Goal: Transaction & Acquisition: Purchase product/service

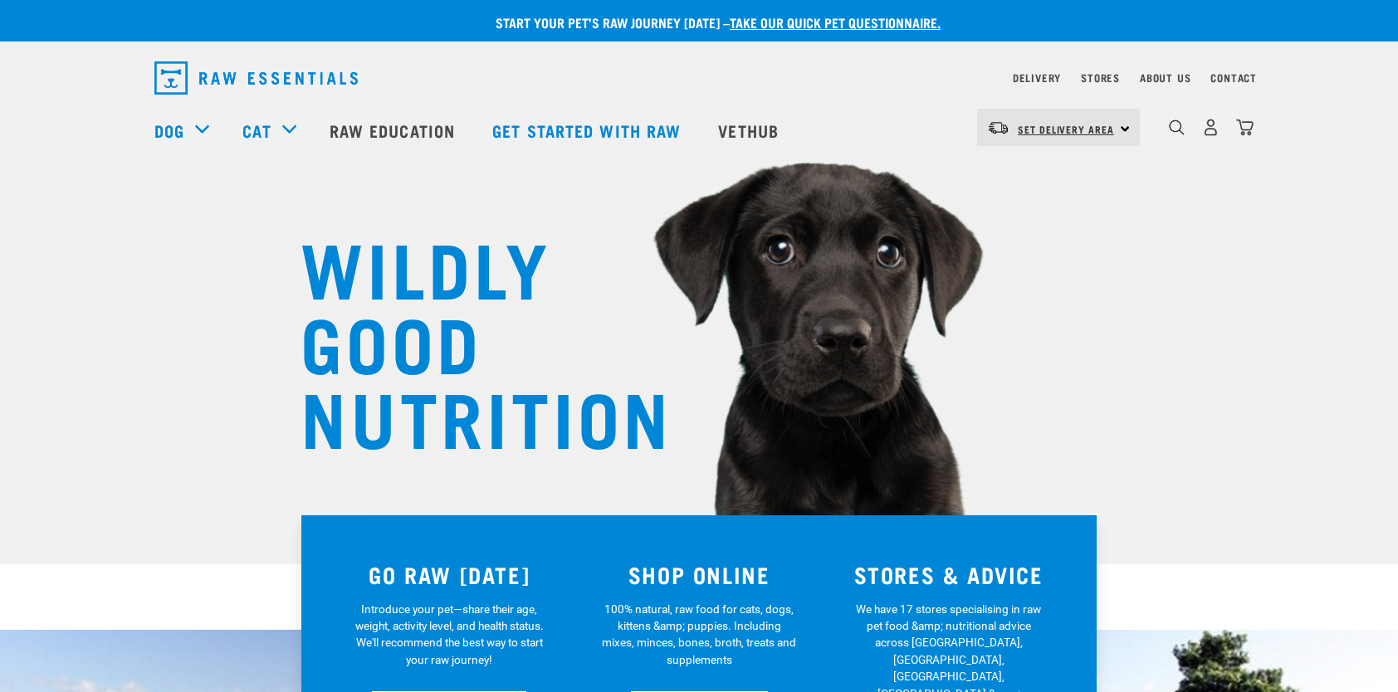
click at [1076, 129] on span "Set Delivery Area" at bounding box center [1065, 129] width 96 height 6
click at [1042, 173] on link "[GEOGRAPHIC_DATA]" at bounding box center [1056, 174] width 159 height 37
click at [1051, 80] on link "Delivery" at bounding box center [1037, 78] width 48 height 6
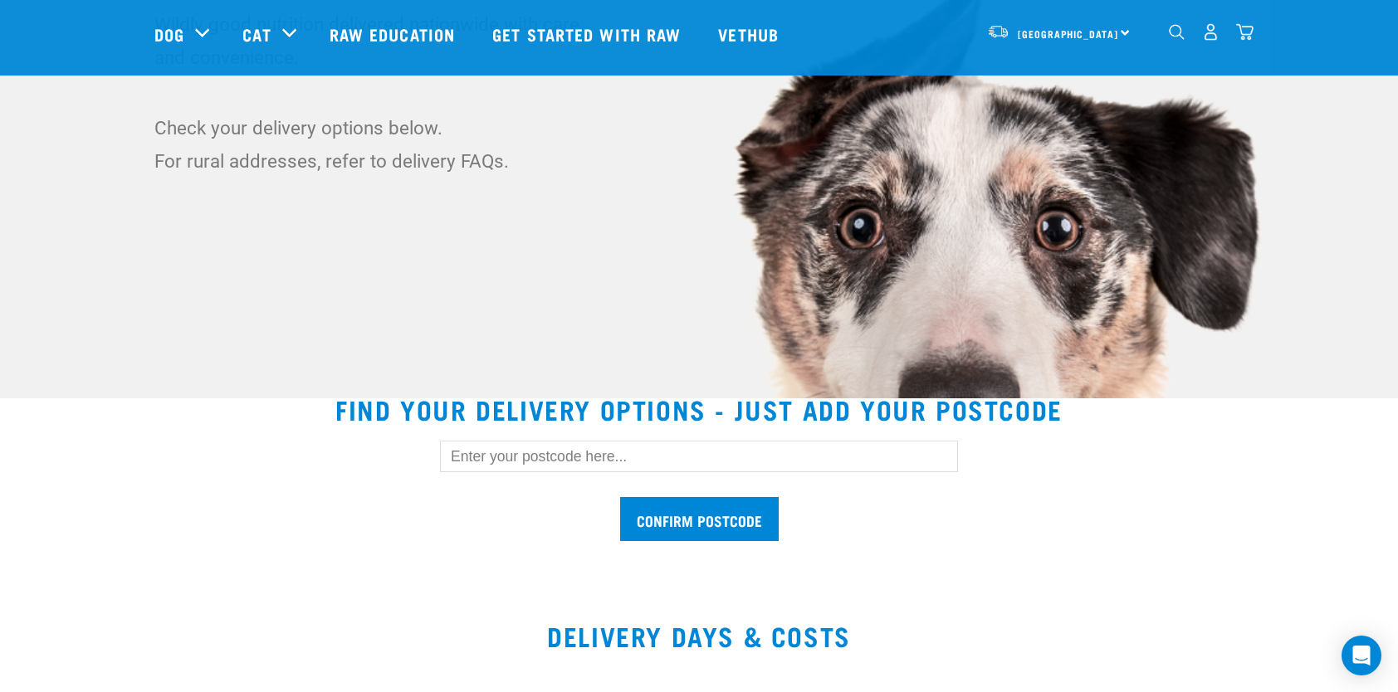
scroll to position [332, 0]
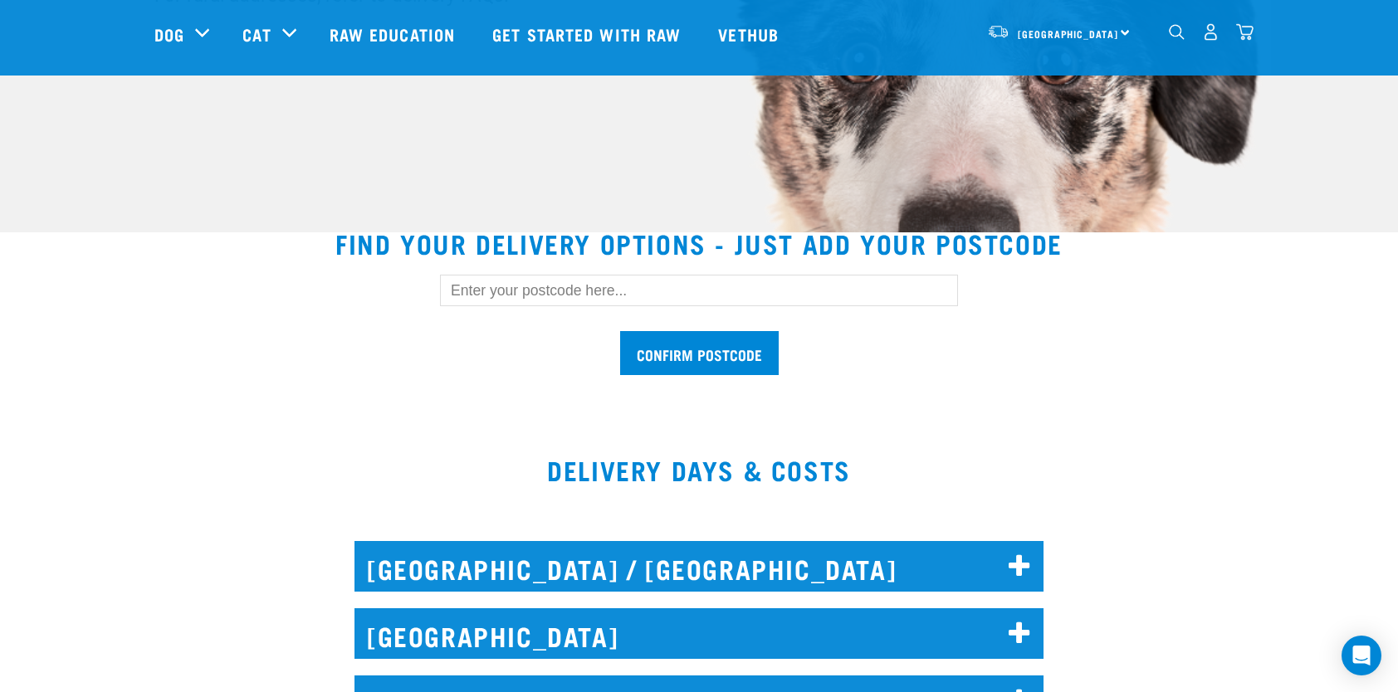
click at [718, 292] on input "text" at bounding box center [699, 291] width 518 height 32
type input "pokeno"
click at [620, 331] on input "Confirm postcode" at bounding box center [699, 353] width 159 height 44
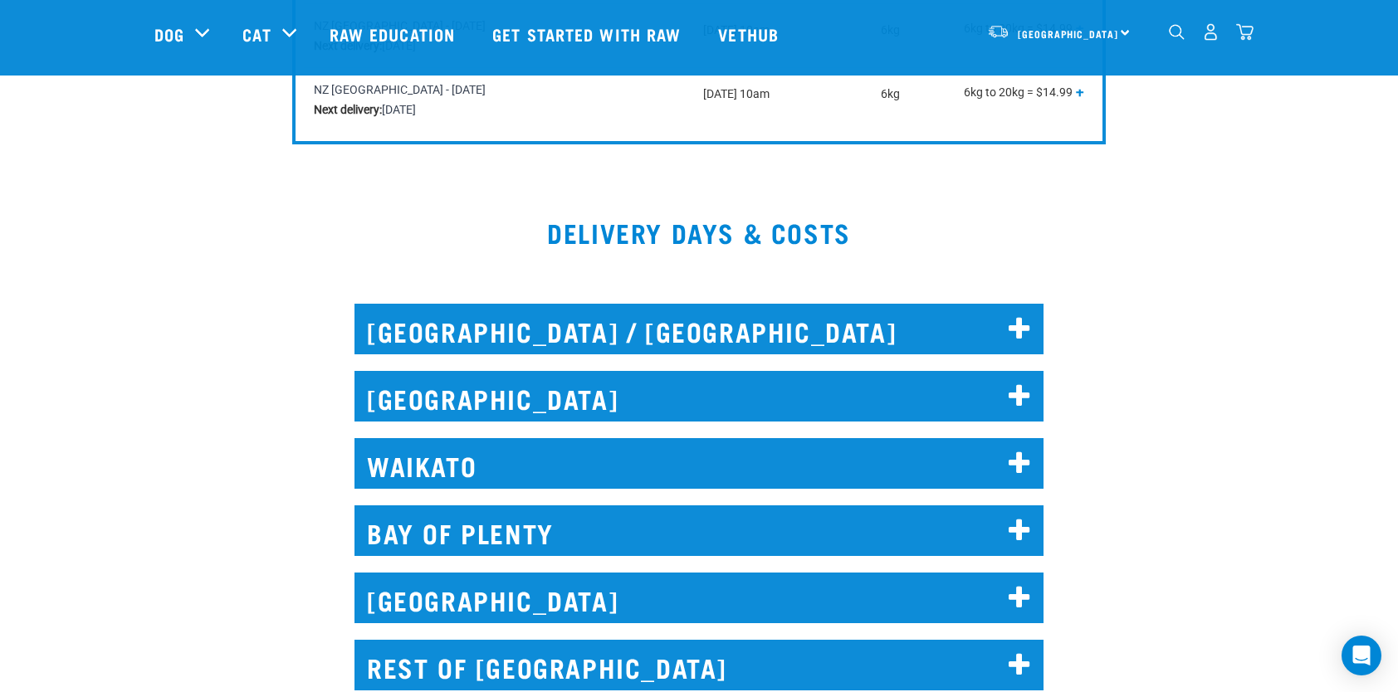
scroll to position [996, 0]
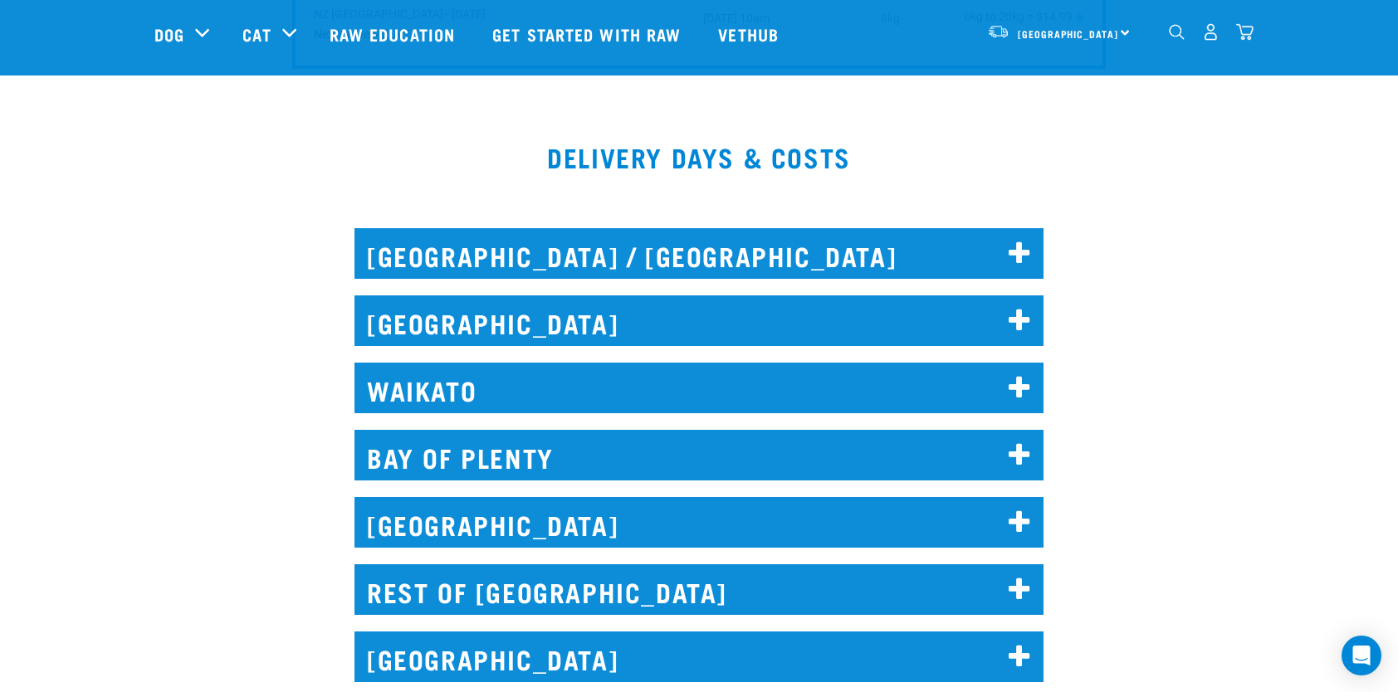
click at [843, 372] on h2 "WAIKATO" at bounding box center [698, 388] width 689 height 51
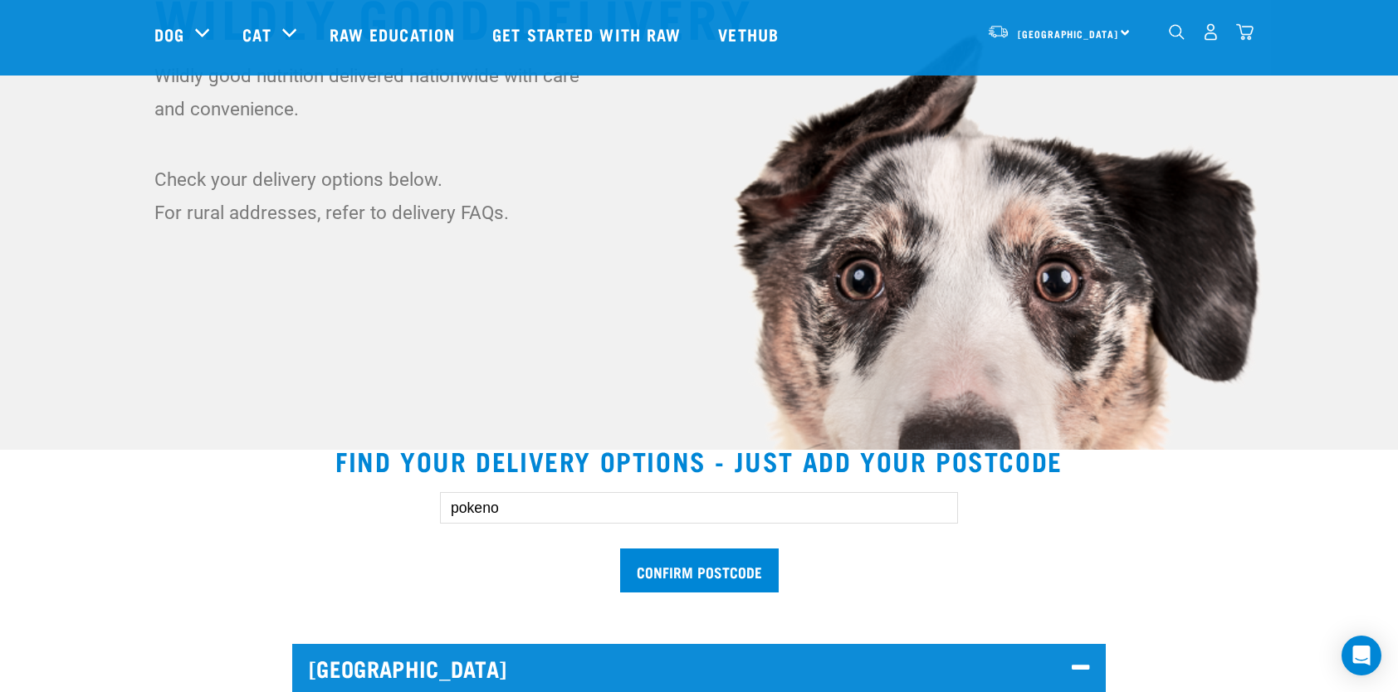
scroll to position [332, 0]
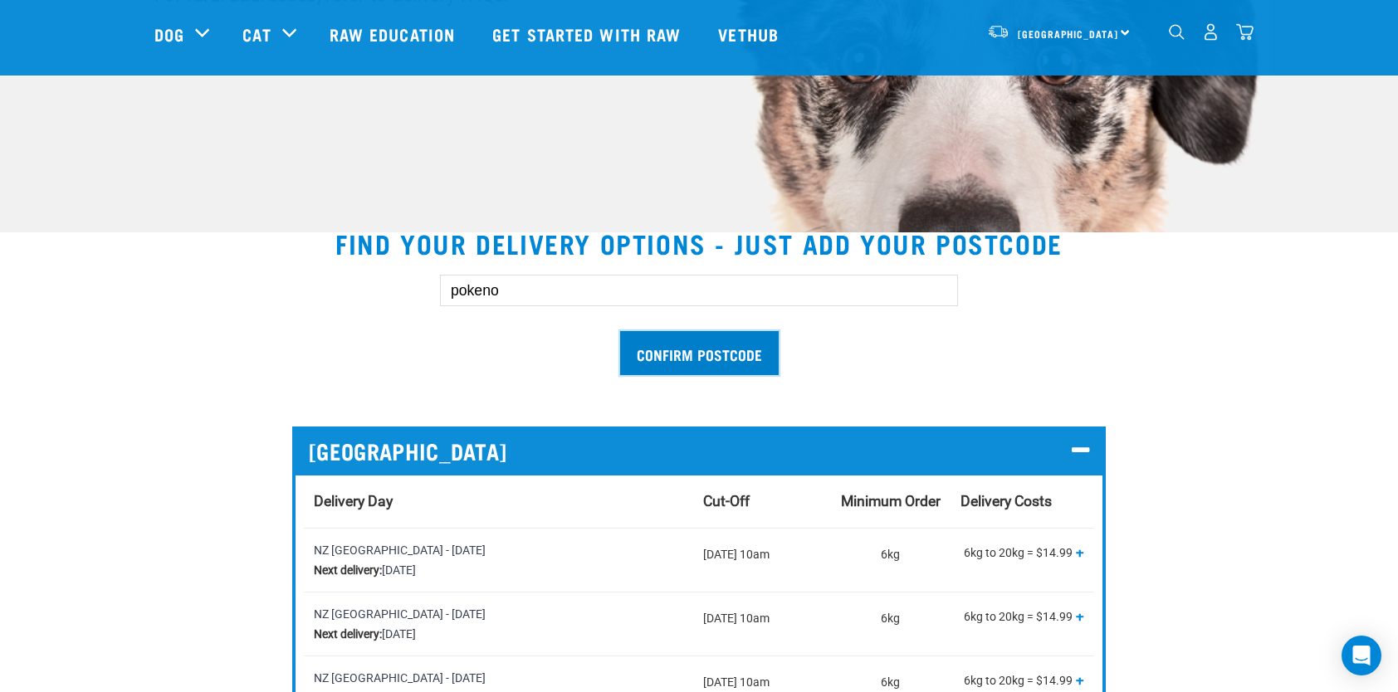
click at [690, 364] on input "Confirm postcode" at bounding box center [699, 353] width 159 height 44
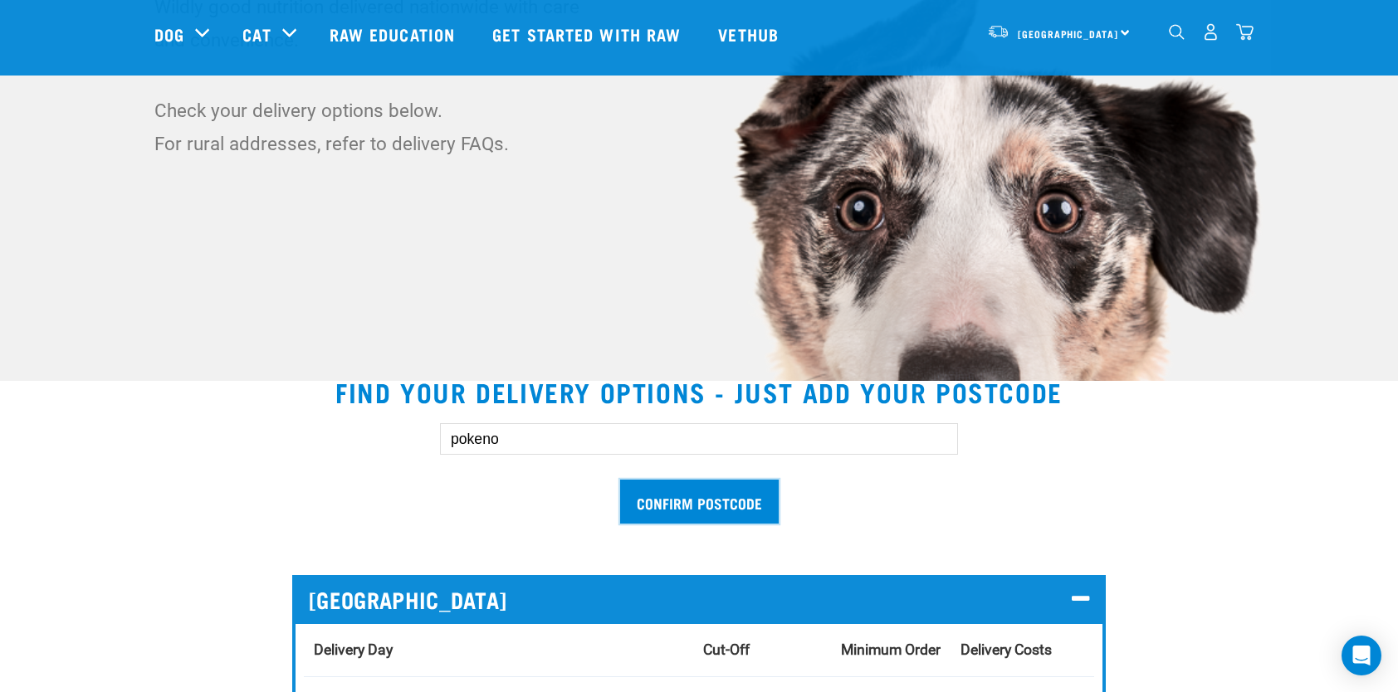
scroll to position [0, 0]
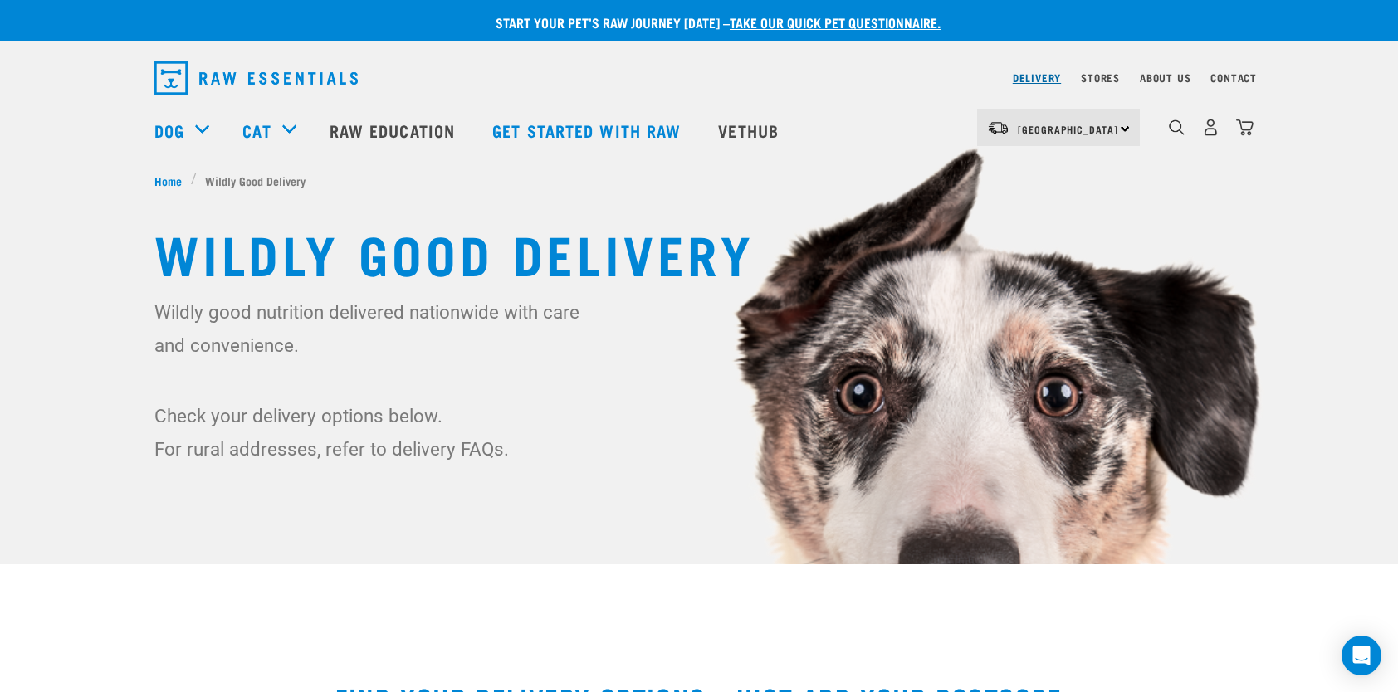
click at [1053, 77] on link "Delivery" at bounding box center [1037, 78] width 48 height 6
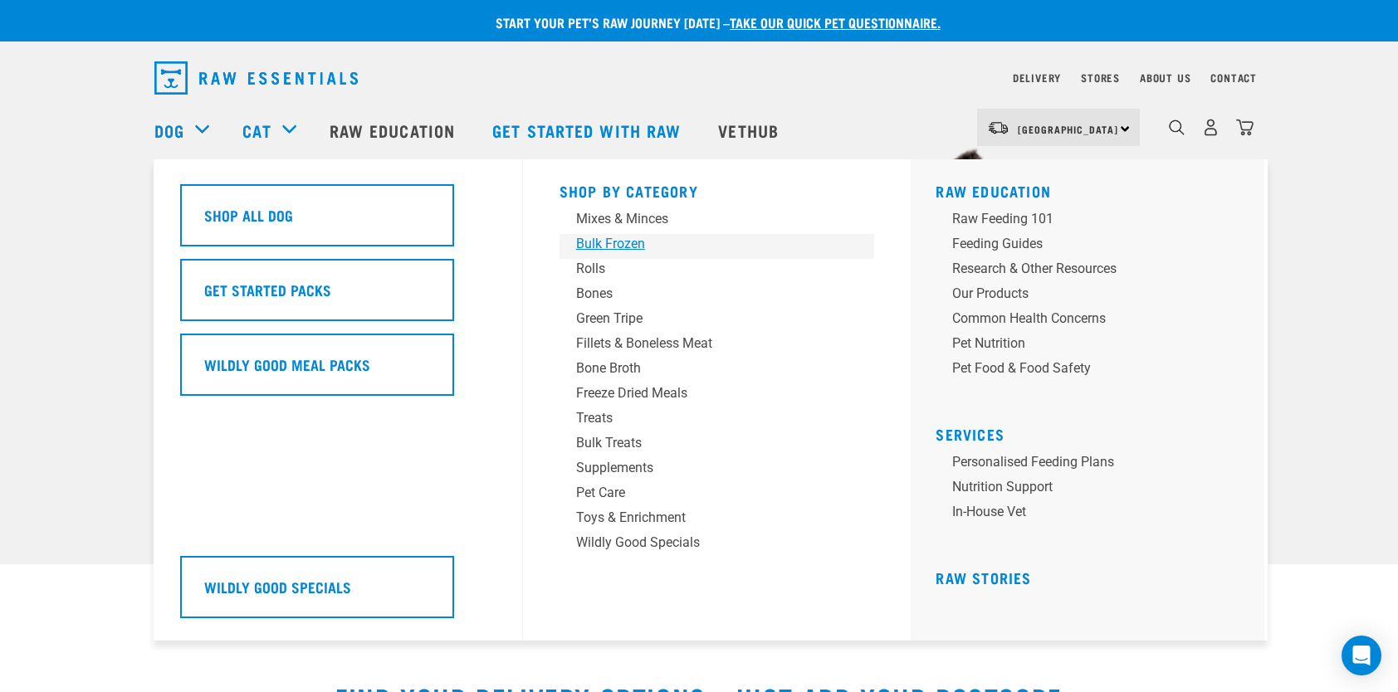
click at [629, 243] on div "Bulk Frozen" at bounding box center [705, 244] width 259 height 20
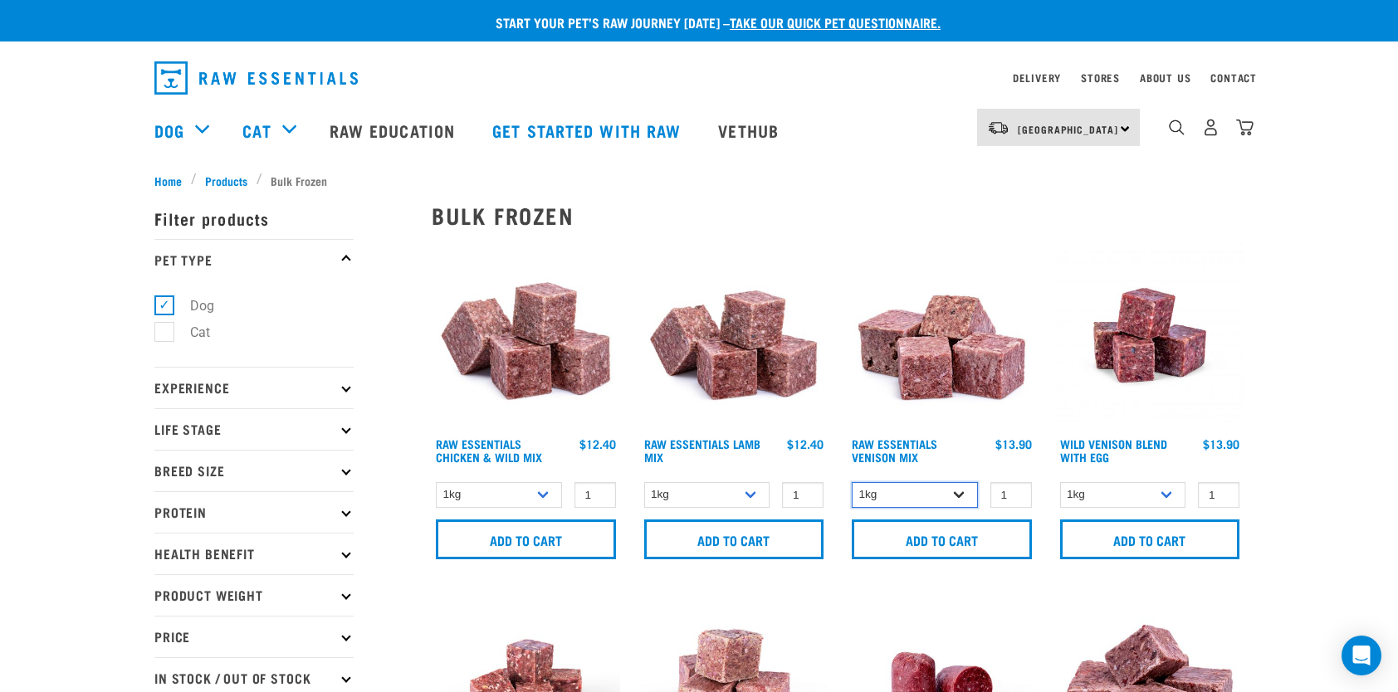
click at [966, 495] on select "1kg 3kg" at bounding box center [915, 495] width 126 height 26
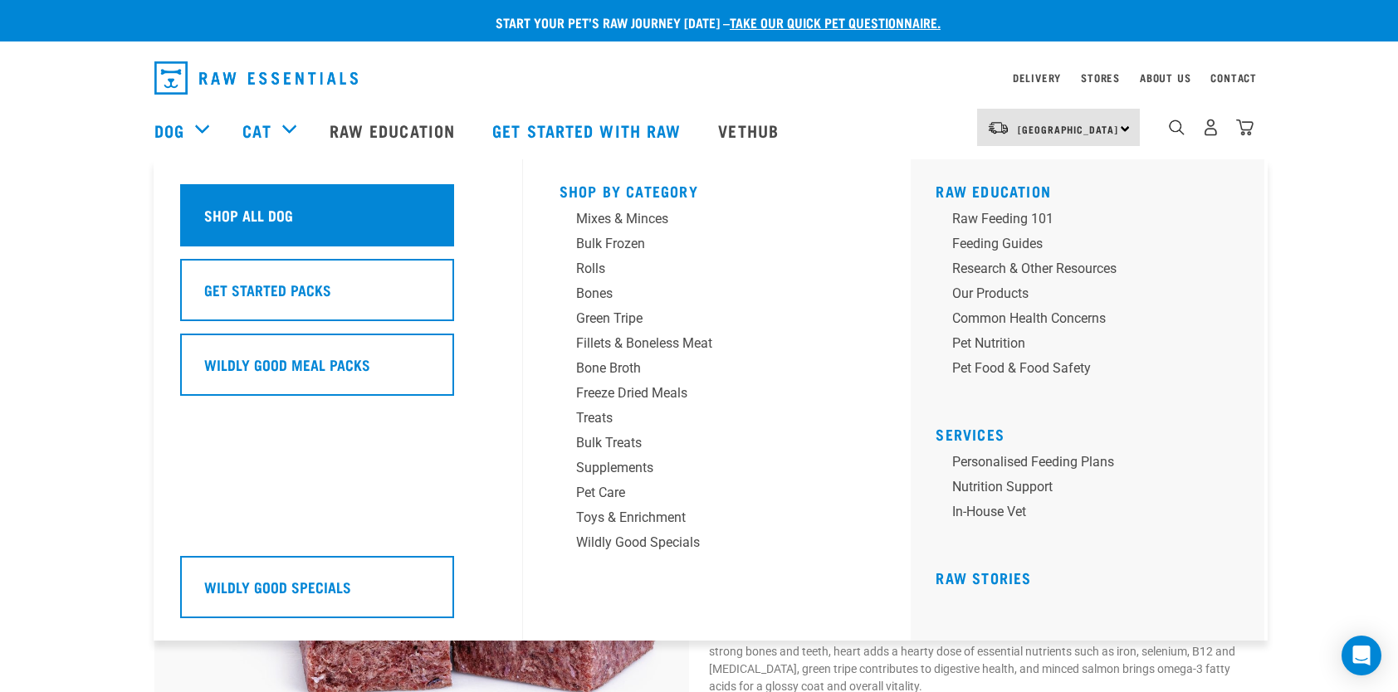
click at [315, 217] on div "Shop All Dog" at bounding box center [317, 215] width 274 height 62
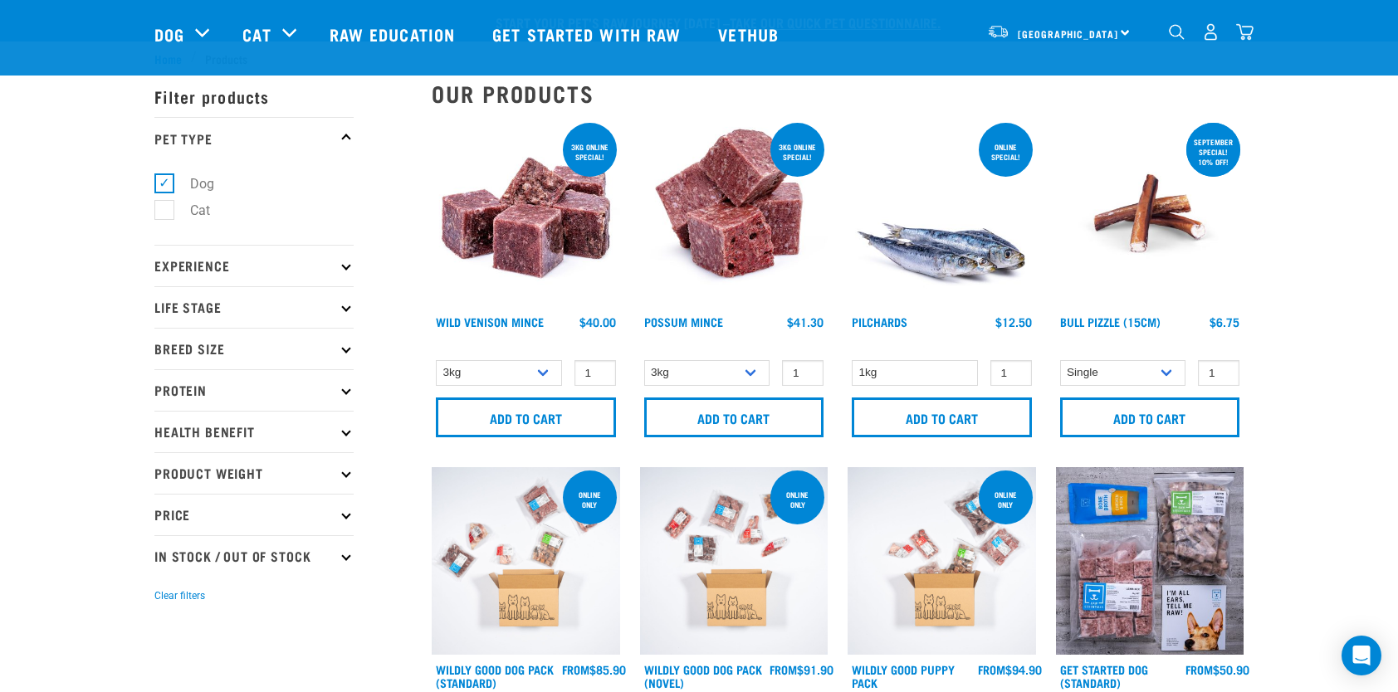
scroll to position [166, 0]
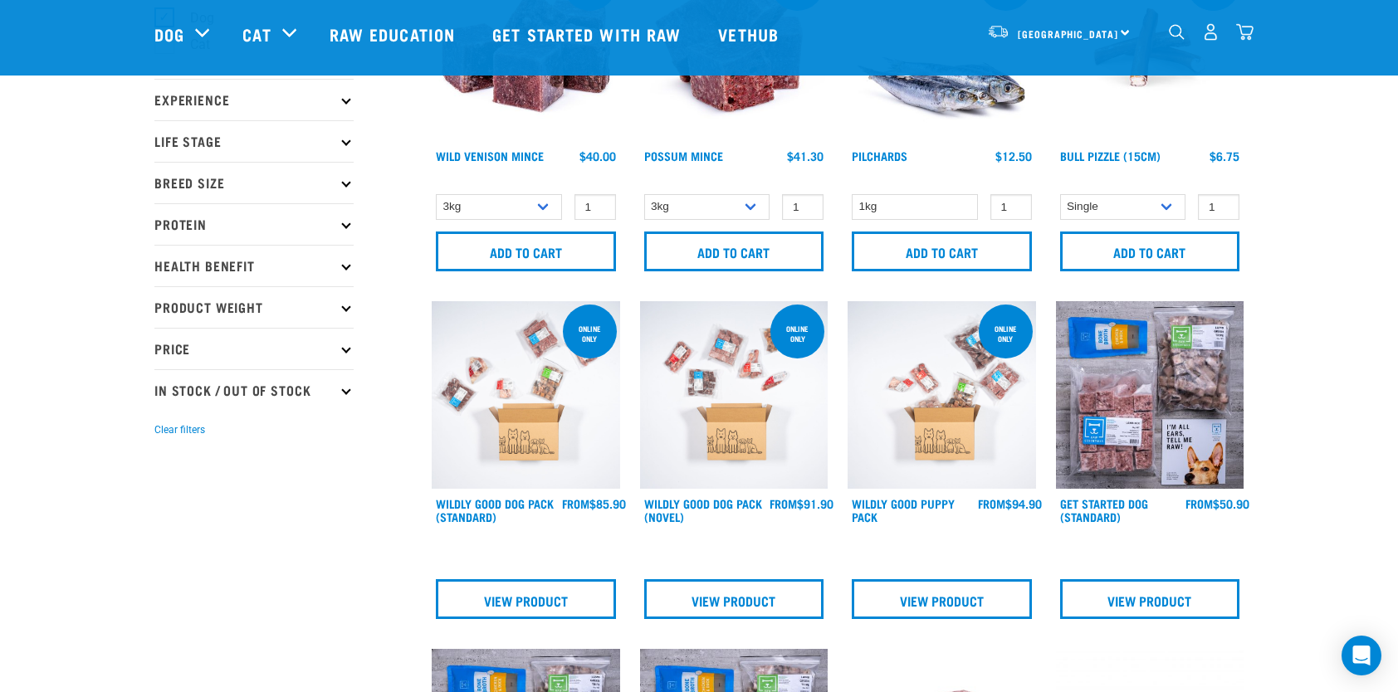
click at [252, 215] on p "Protein" at bounding box center [253, 223] width 199 height 41
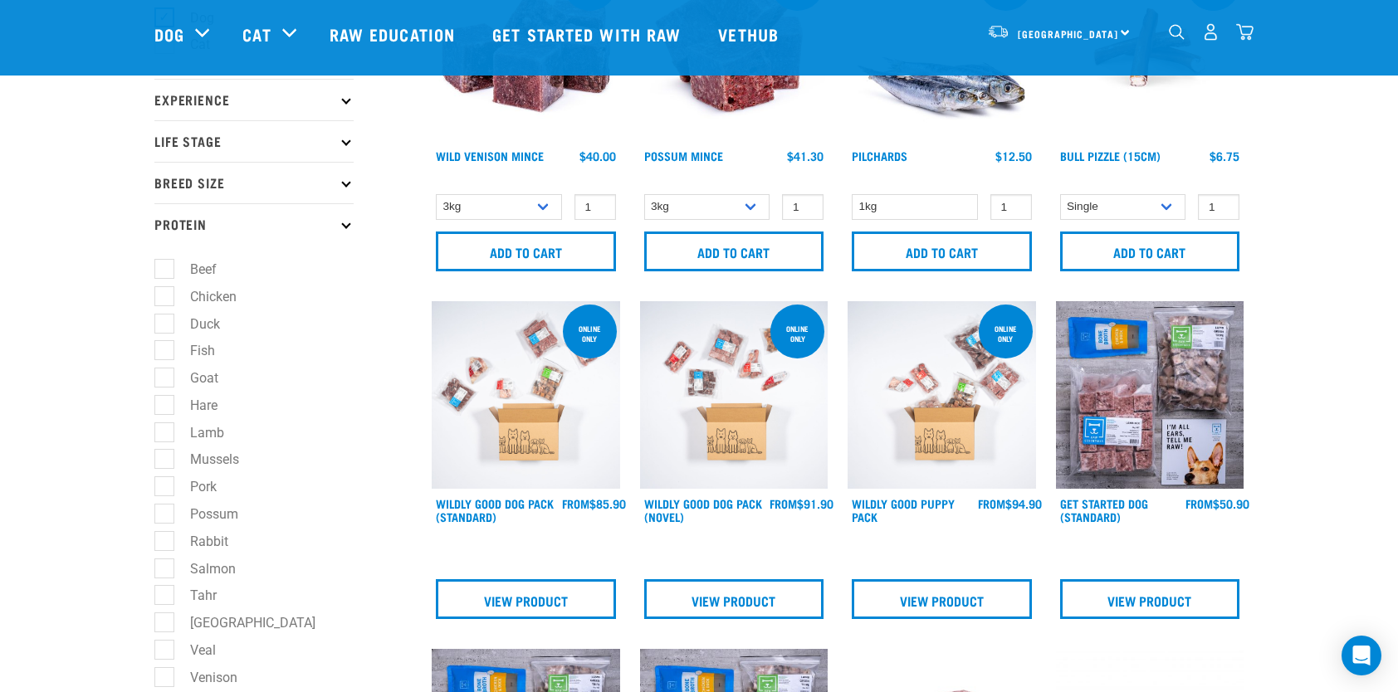
scroll to position [332, 0]
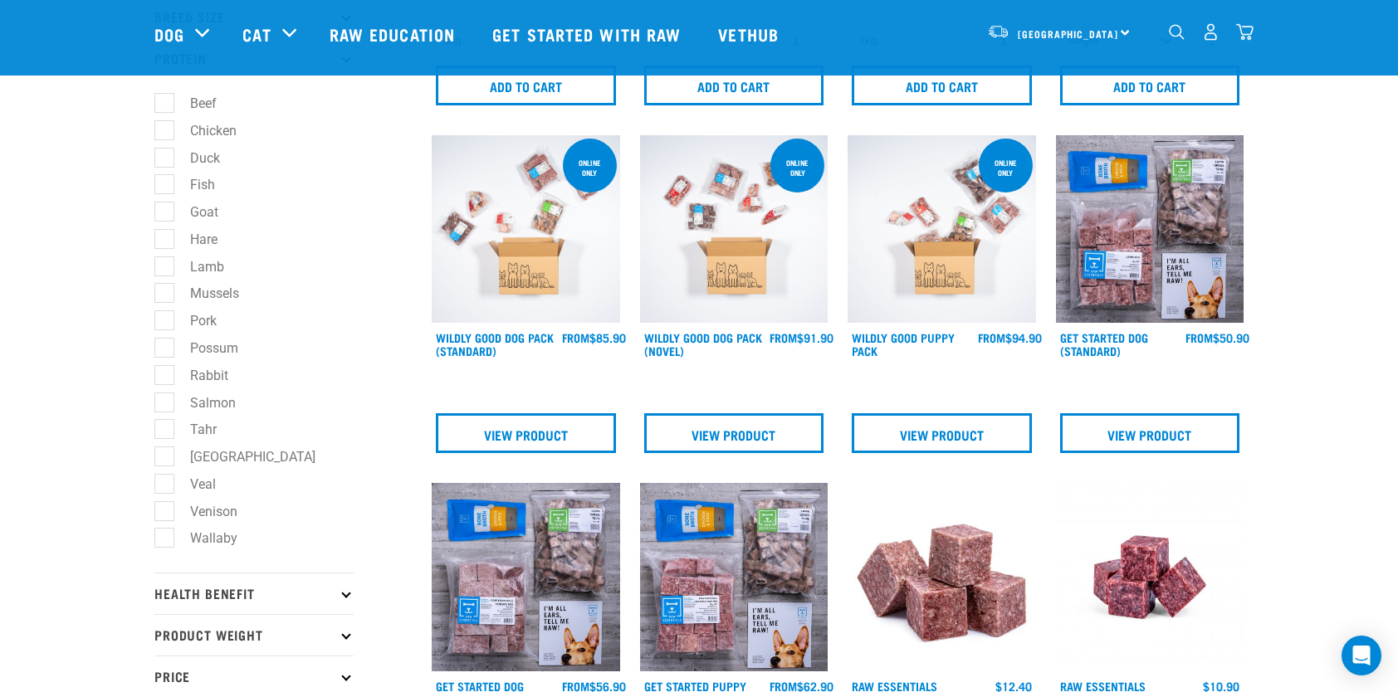
click at [163, 511] on label "Venison" at bounding box center [203, 511] width 81 height 21
click at [159, 511] on input "Venison" at bounding box center [159, 508] width 11 height 11
checkbox input "true"
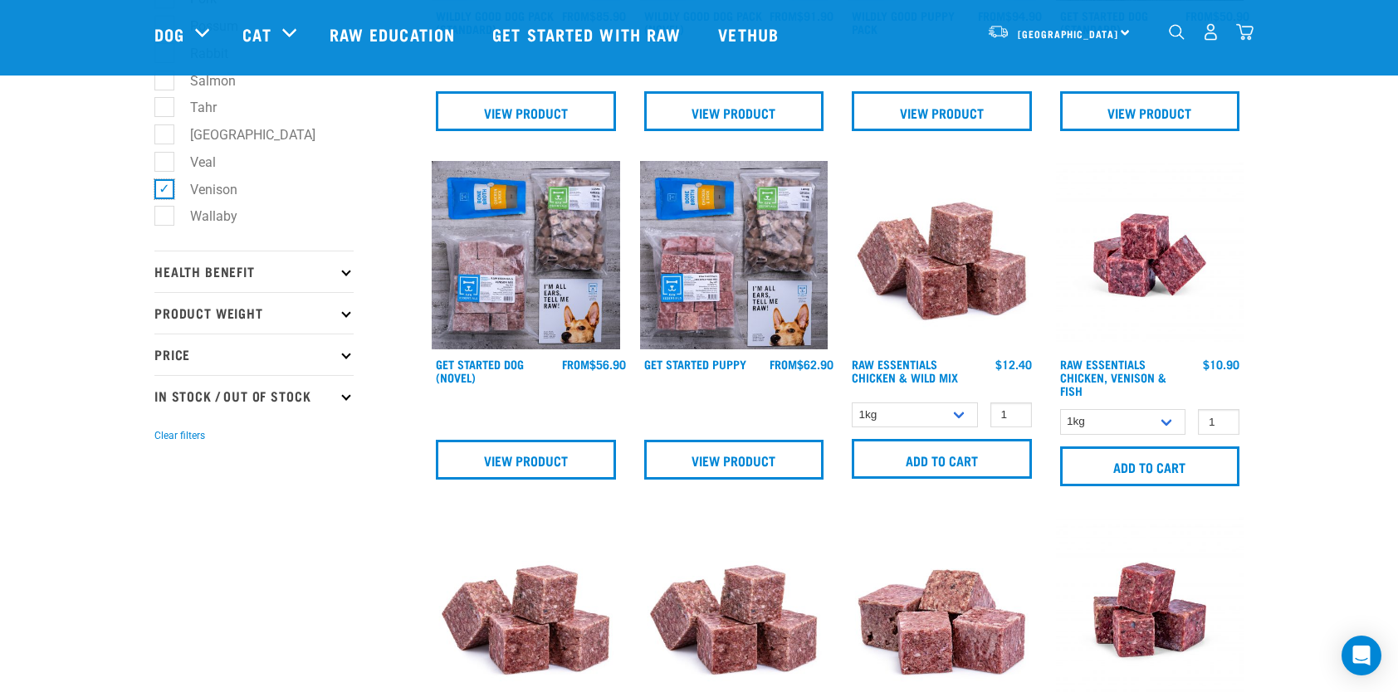
scroll to position [664, 0]
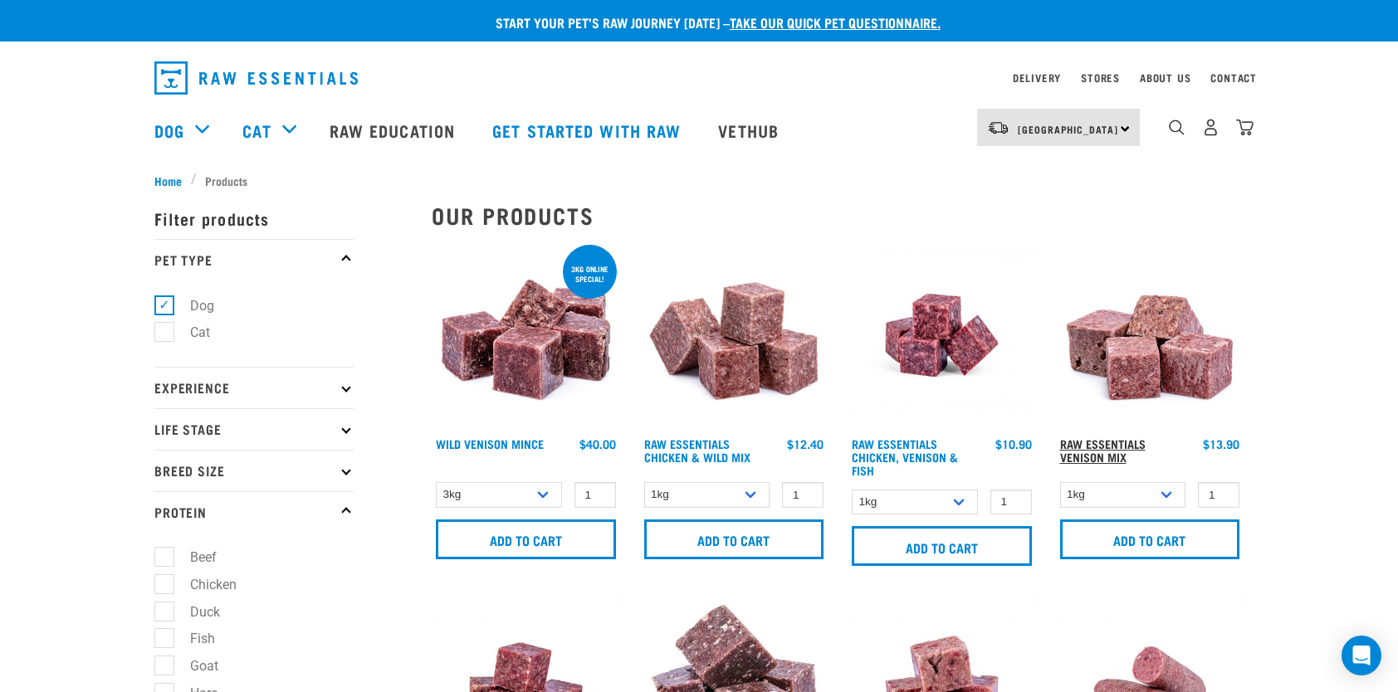
click at [1121, 448] on link "Raw Essentials Venison Mix" at bounding box center [1102, 450] width 85 height 19
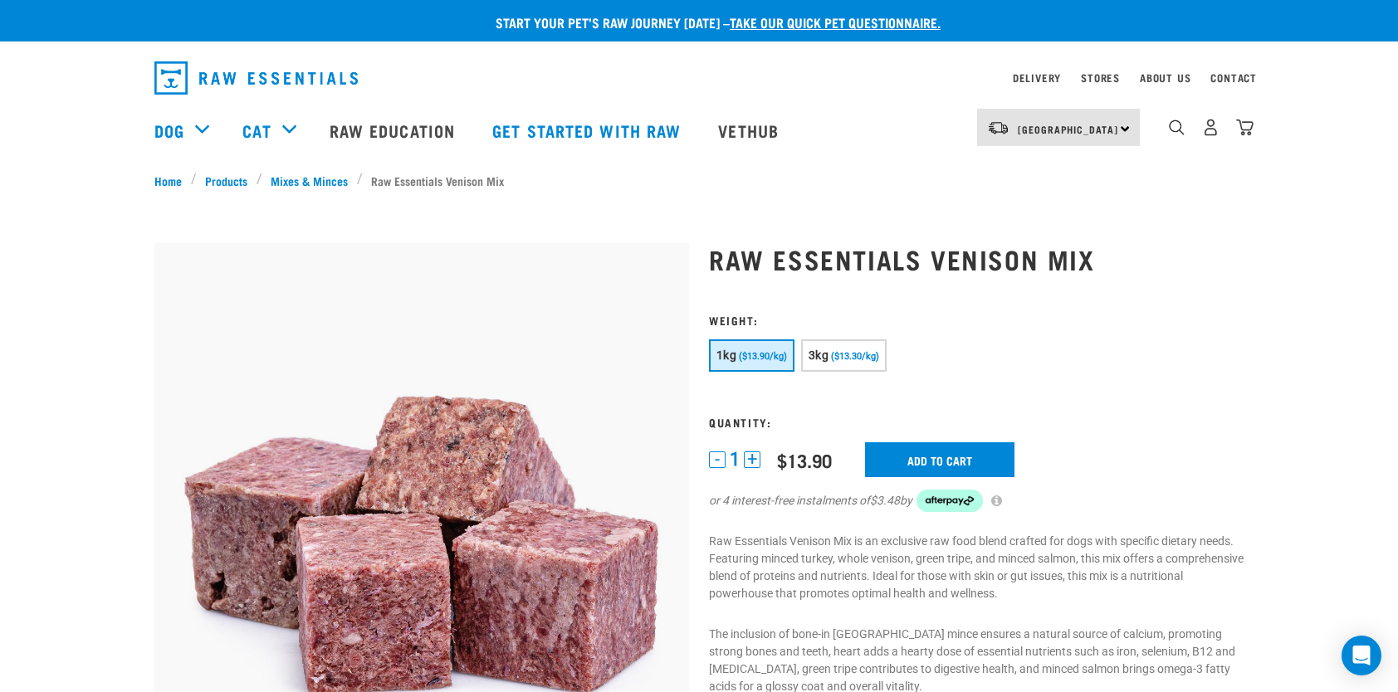
scroll to position [166, 0]
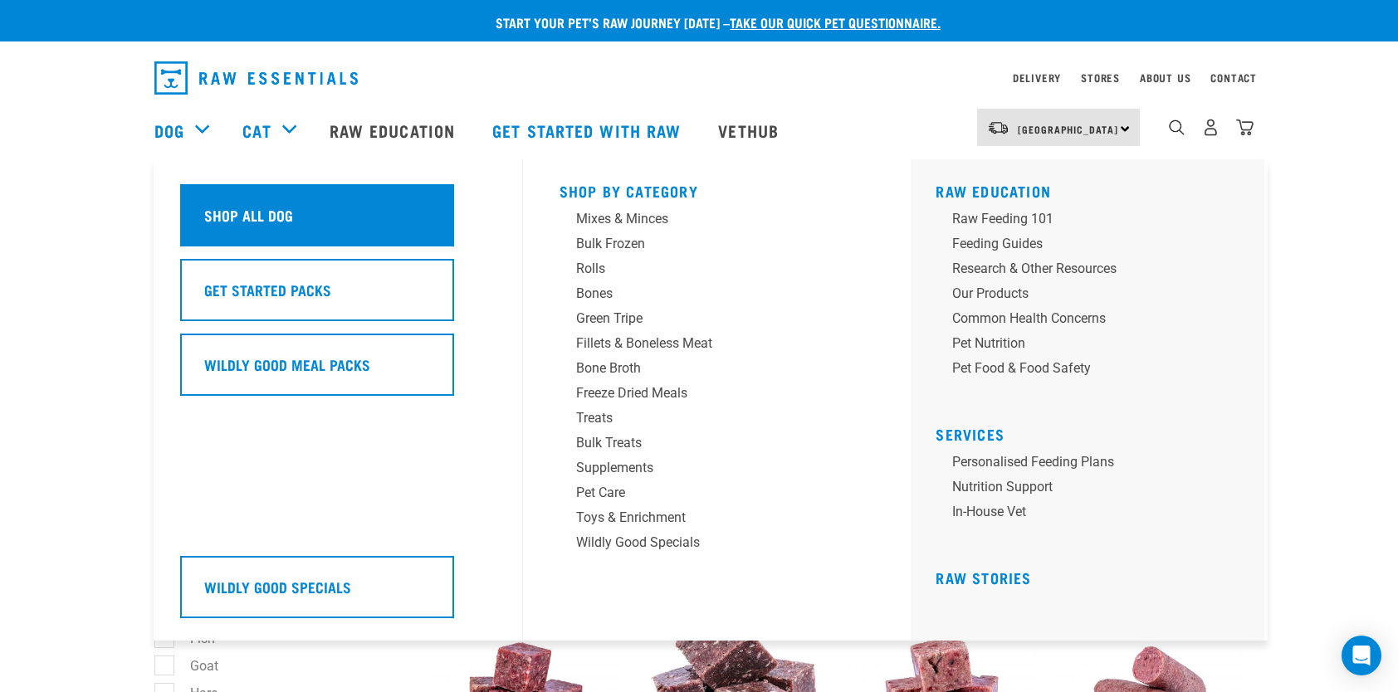
click at [260, 201] on div "Shop All Dog" at bounding box center [317, 215] width 274 height 62
click at [257, 193] on div "Shop All Dog" at bounding box center [317, 215] width 274 height 62
click at [262, 230] on div "Shop All Dog" at bounding box center [317, 215] width 274 height 62
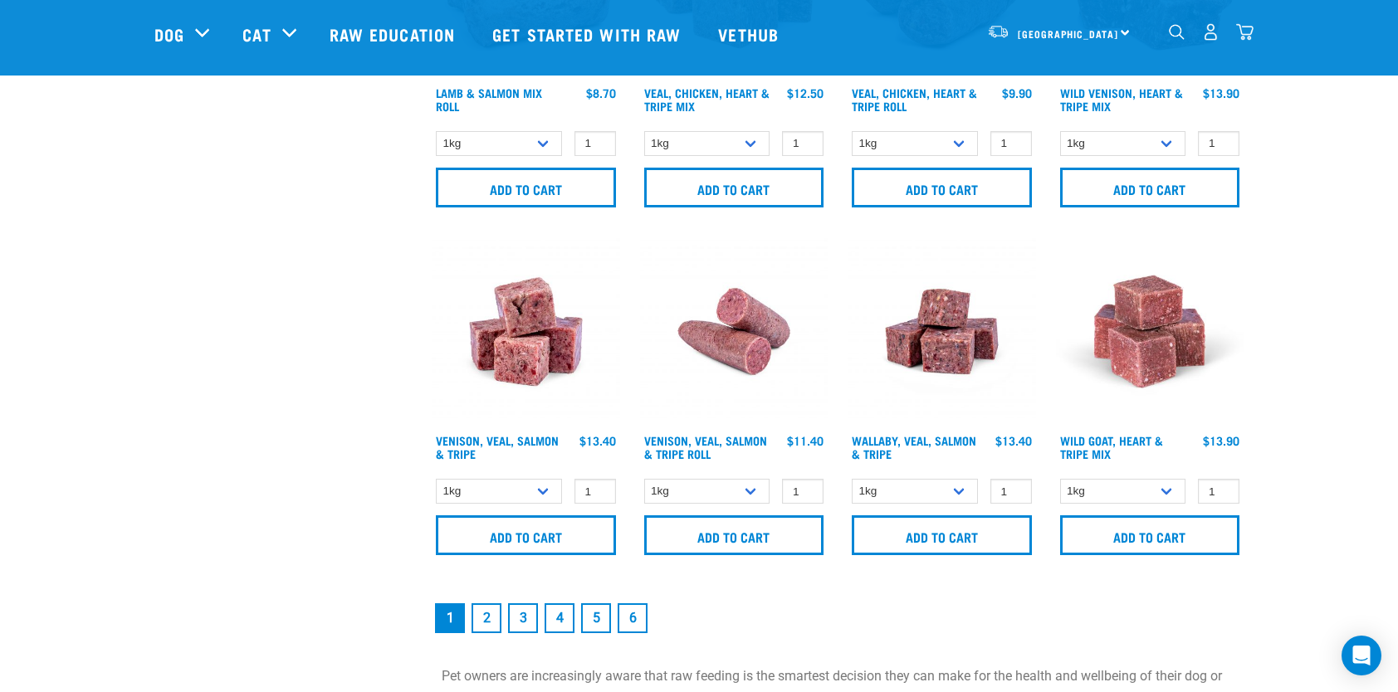
scroll to position [2490, 0]
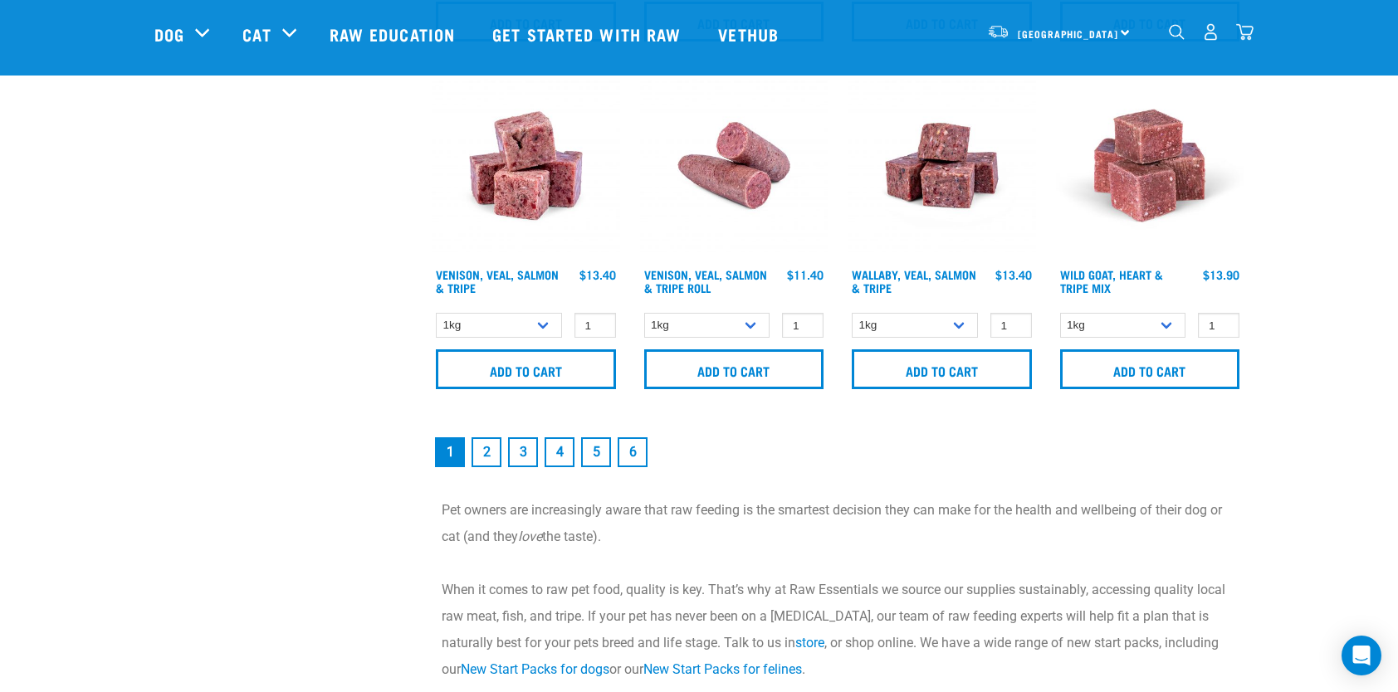
click at [483, 448] on link "2" at bounding box center [486, 452] width 30 height 30
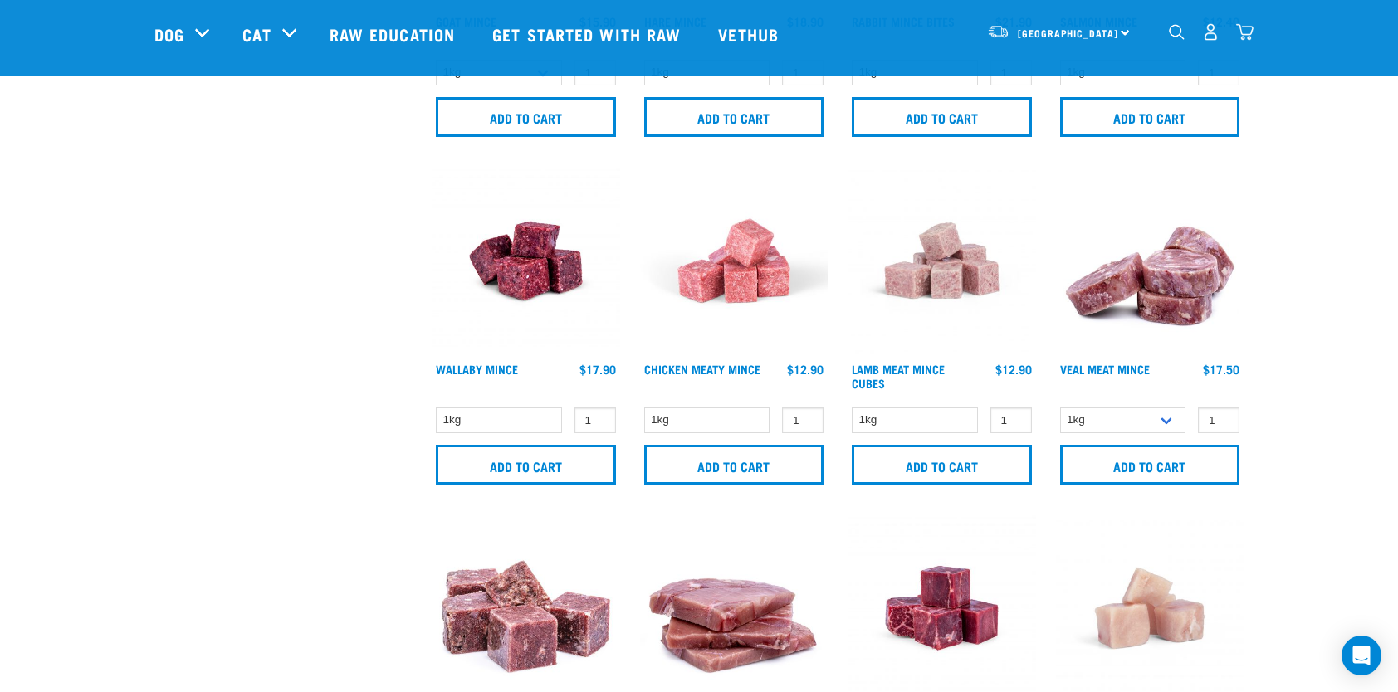
scroll to position [1162, 0]
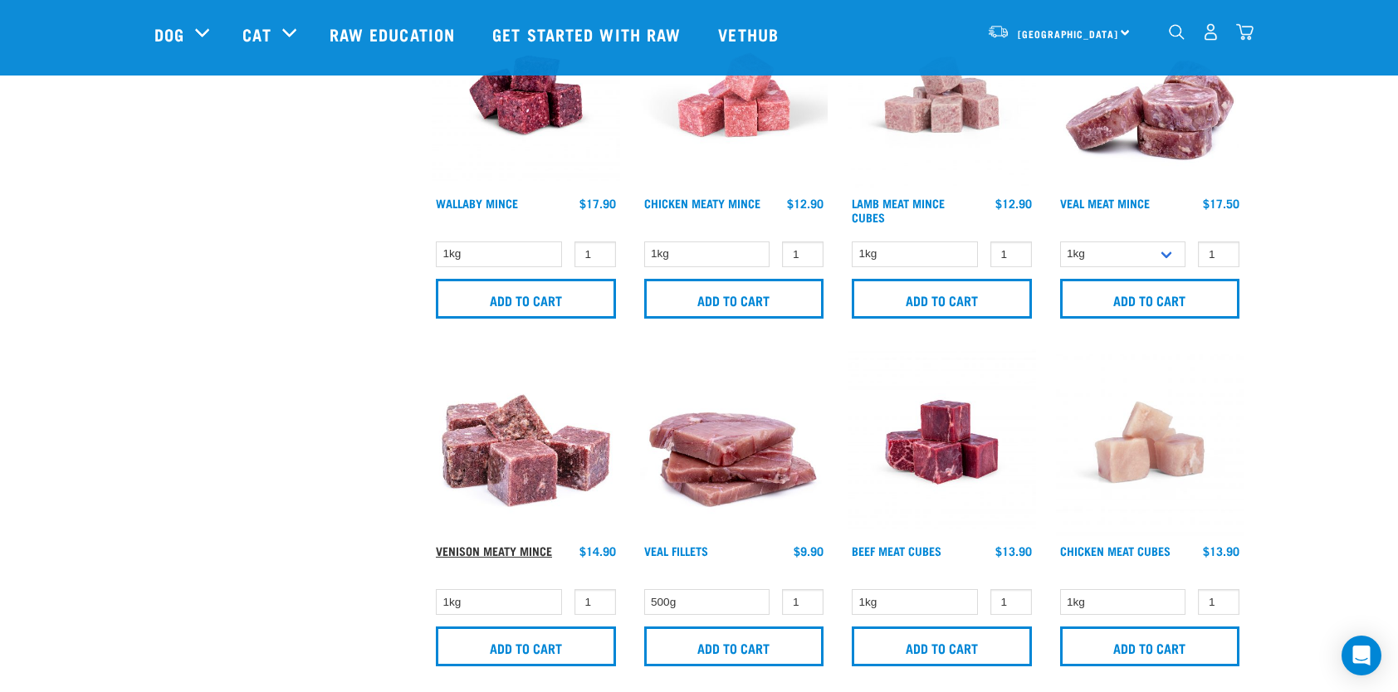
click at [529, 548] on link "Venison Meaty Mince" at bounding box center [494, 551] width 116 height 6
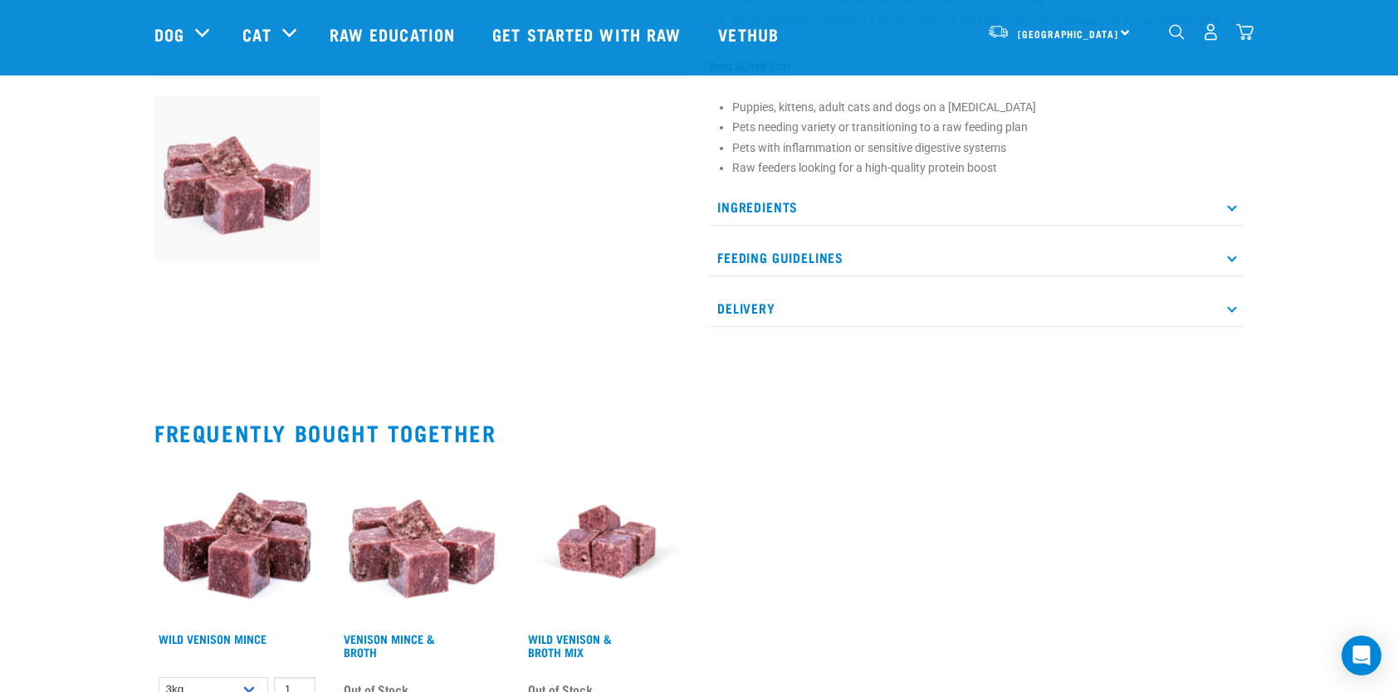
scroll to position [664, 0]
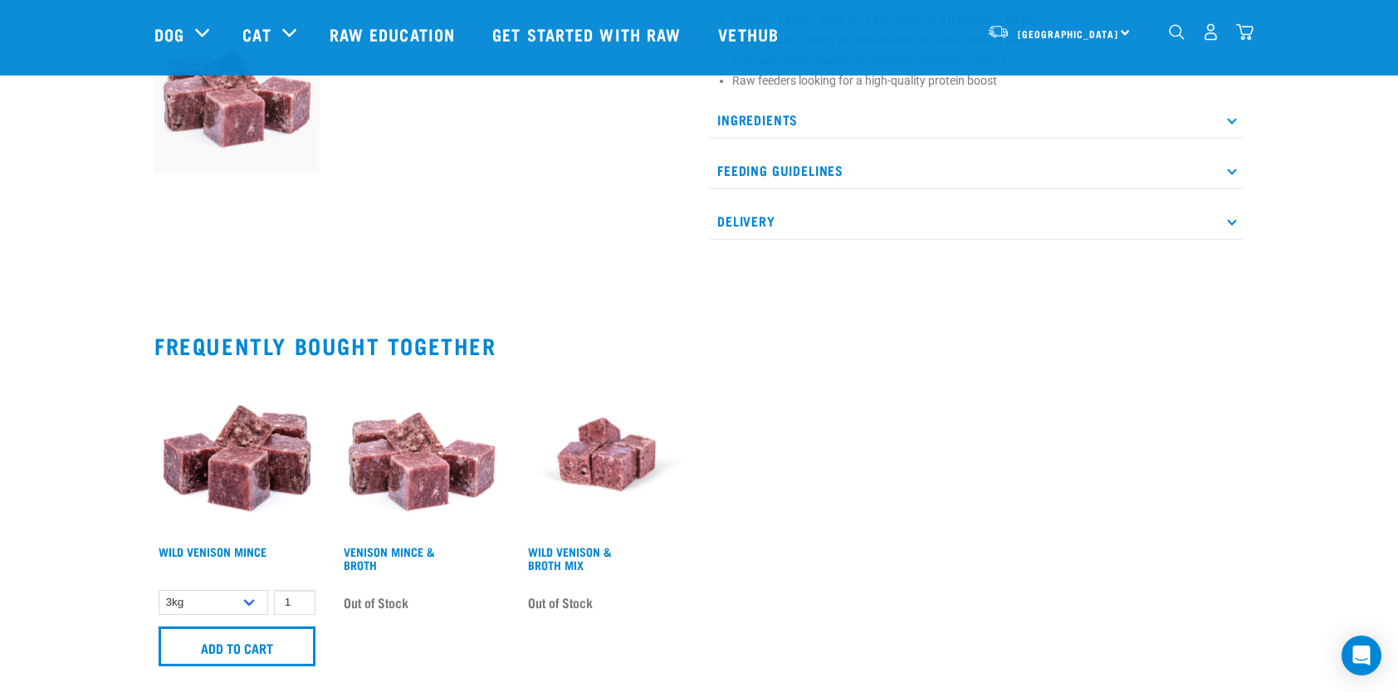
click at [591, 492] on img at bounding box center [606, 454] width 165 height 165
click at [578, 549] on link "Wild Venison & Broth Mix" at bounding box center [570, 558] width 84 height 19
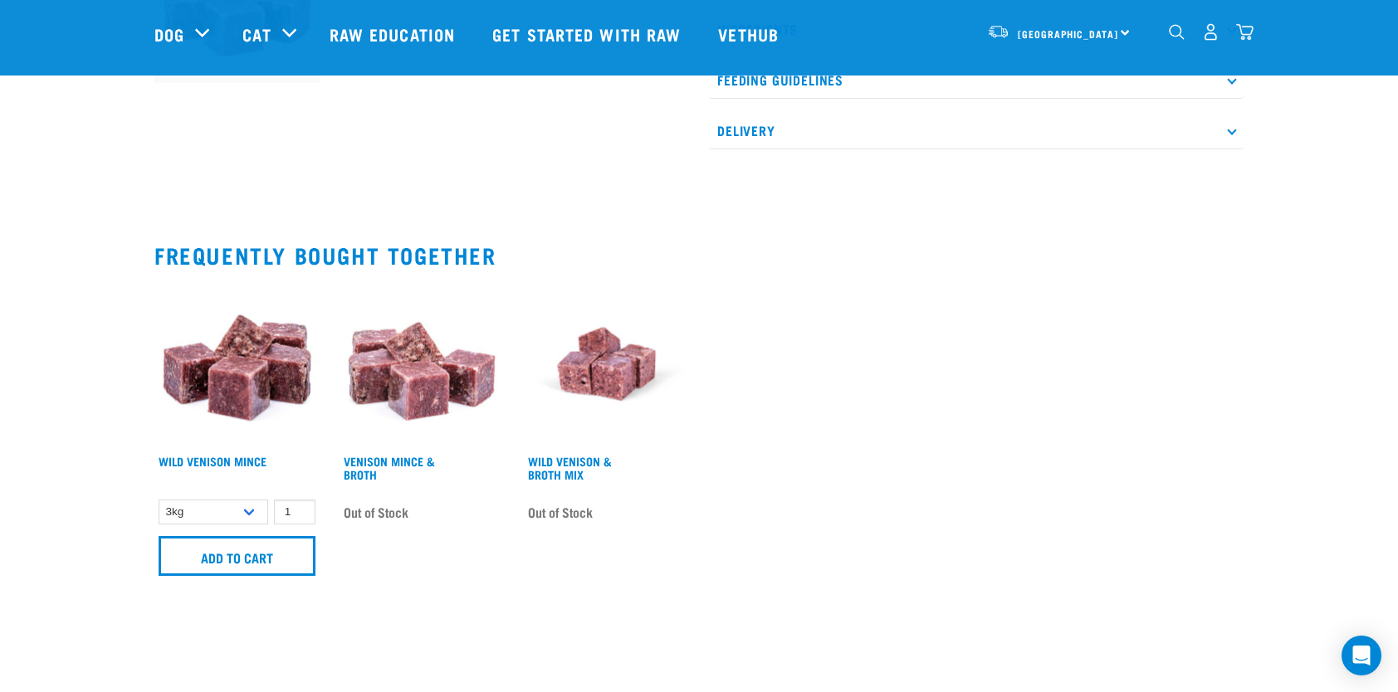
scroll to position [830, 0]
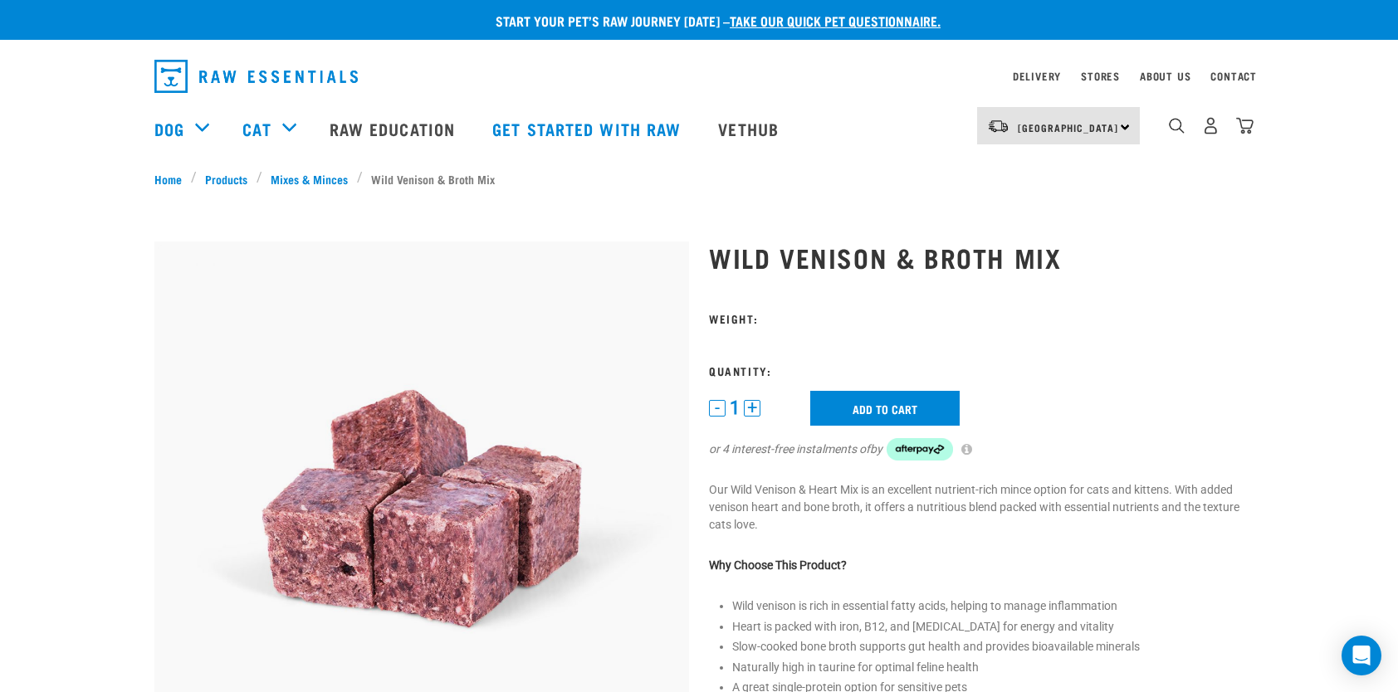
scroll to position [166, 0]
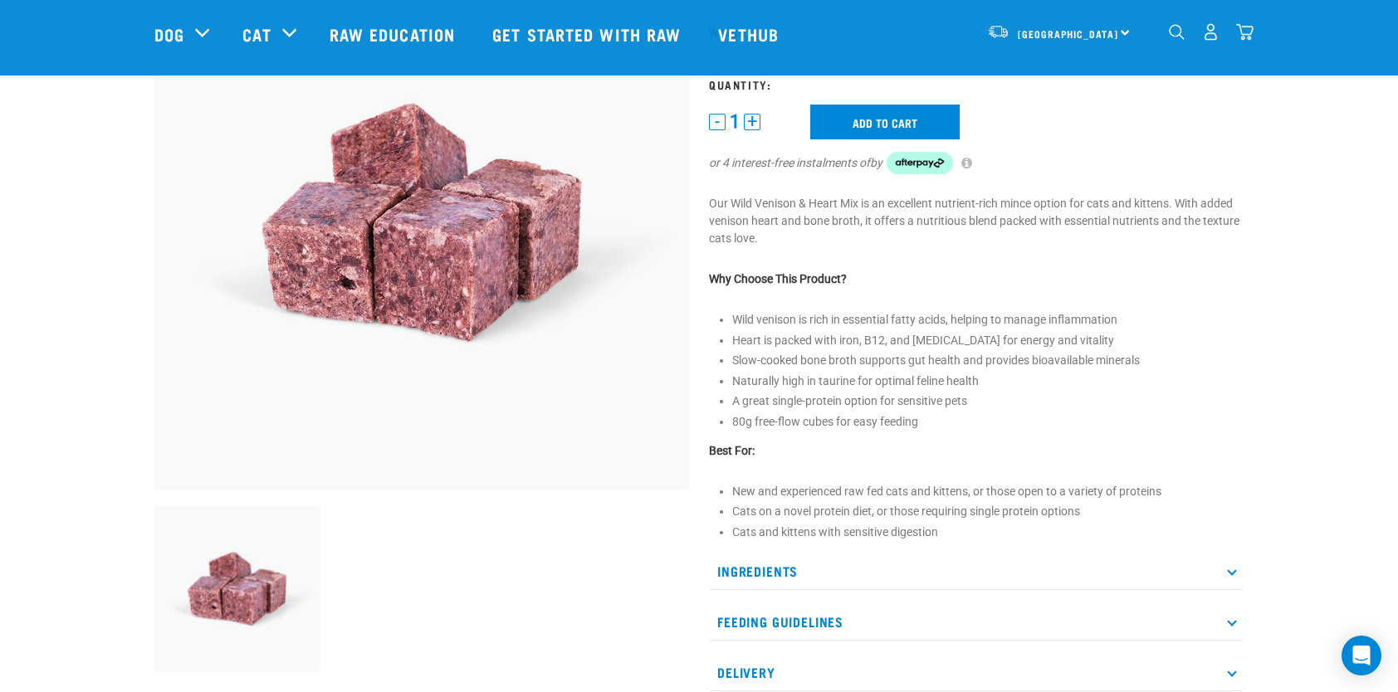
click at [759, 127] on button "+" at bounding box center [752, 122] width 17 height 17
click at [753, 122] on button "+" at bounding box center [752, 122] width 17 height 17
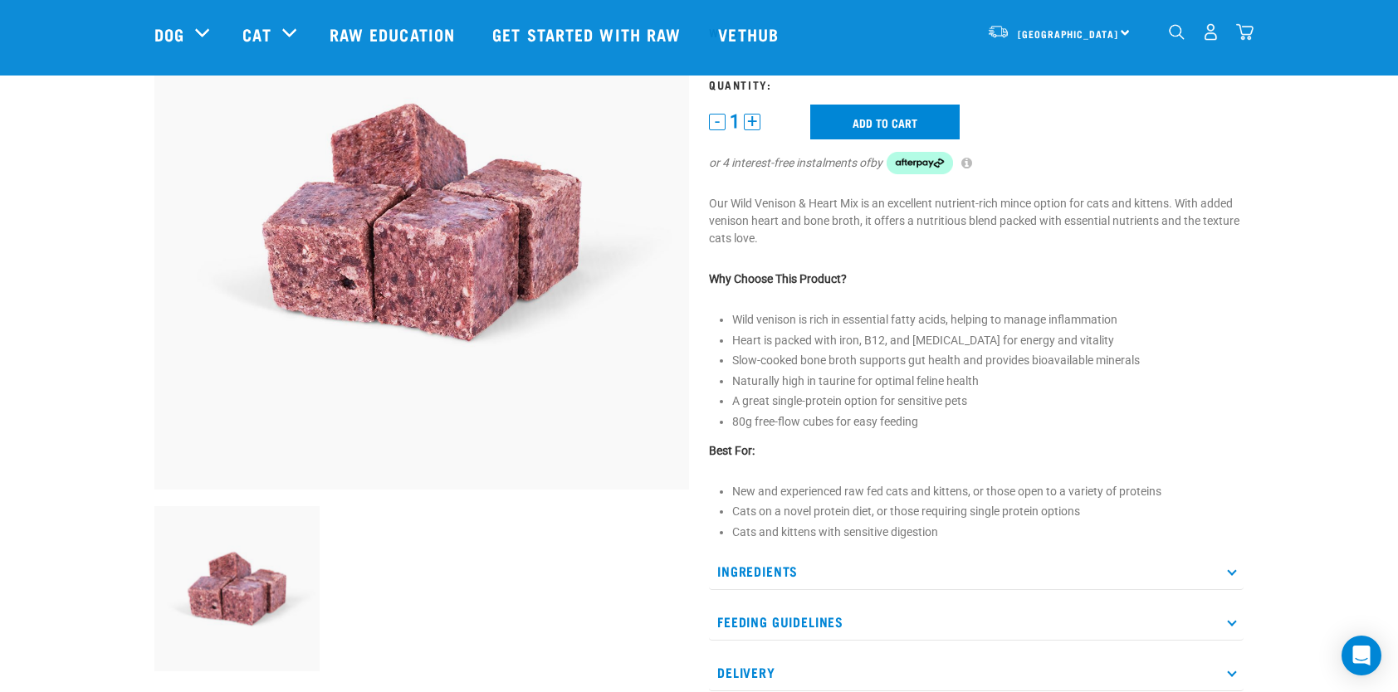
click at [753, 122] on button "+" at bounding box center [752, 122] width 17 height 17
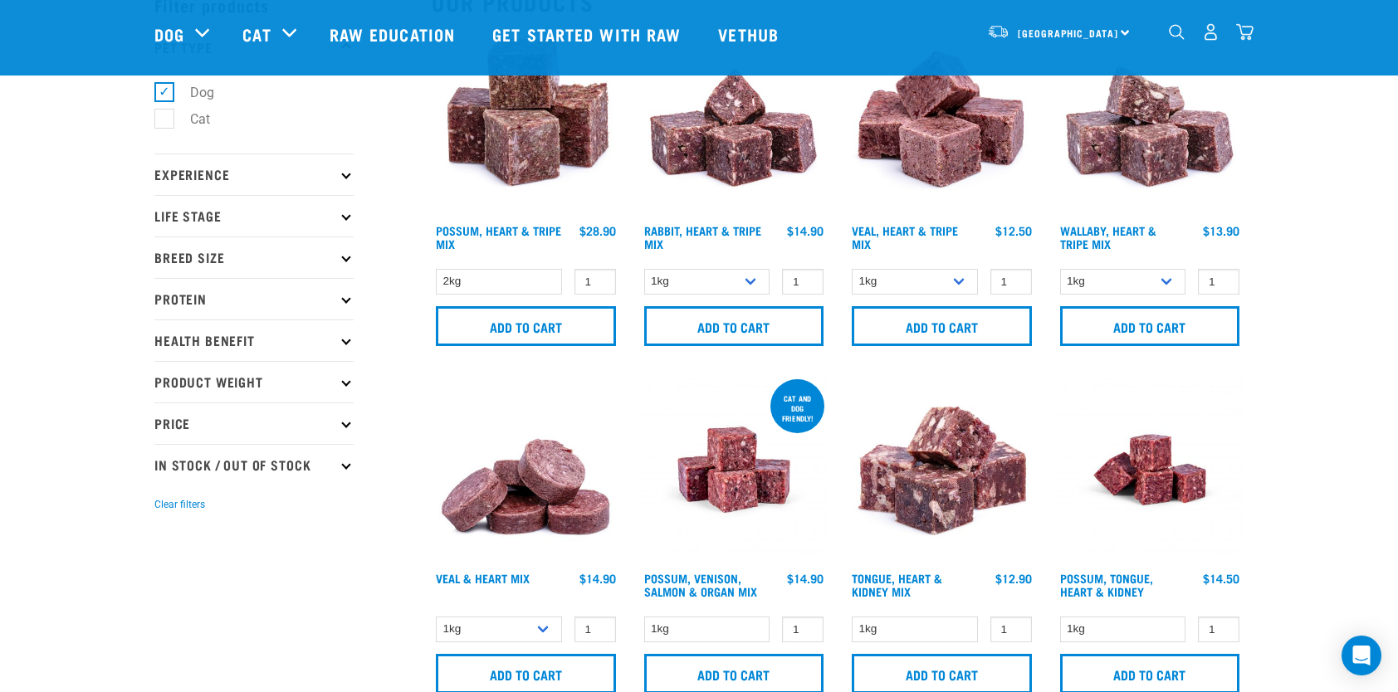
scroll to position [166, 0]
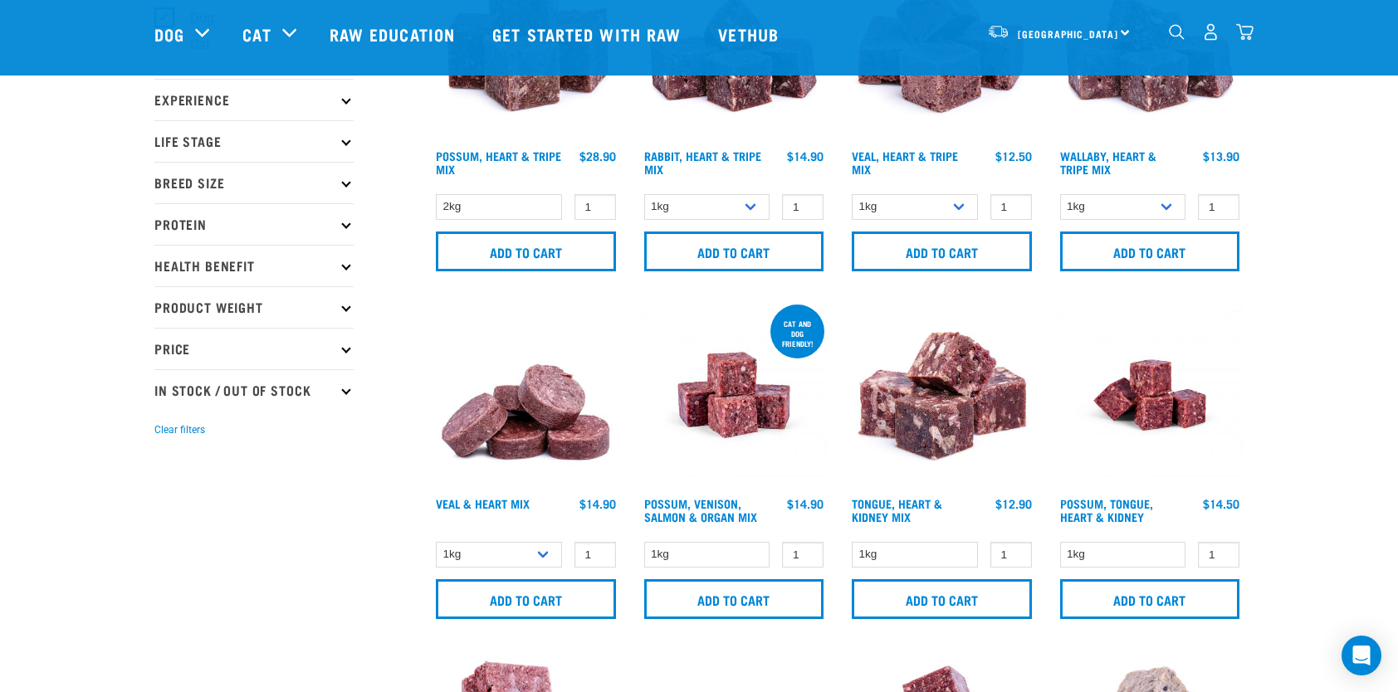
click at [244, 223] on p "Protein" at bounding box center [253, 223] width 199 height 41
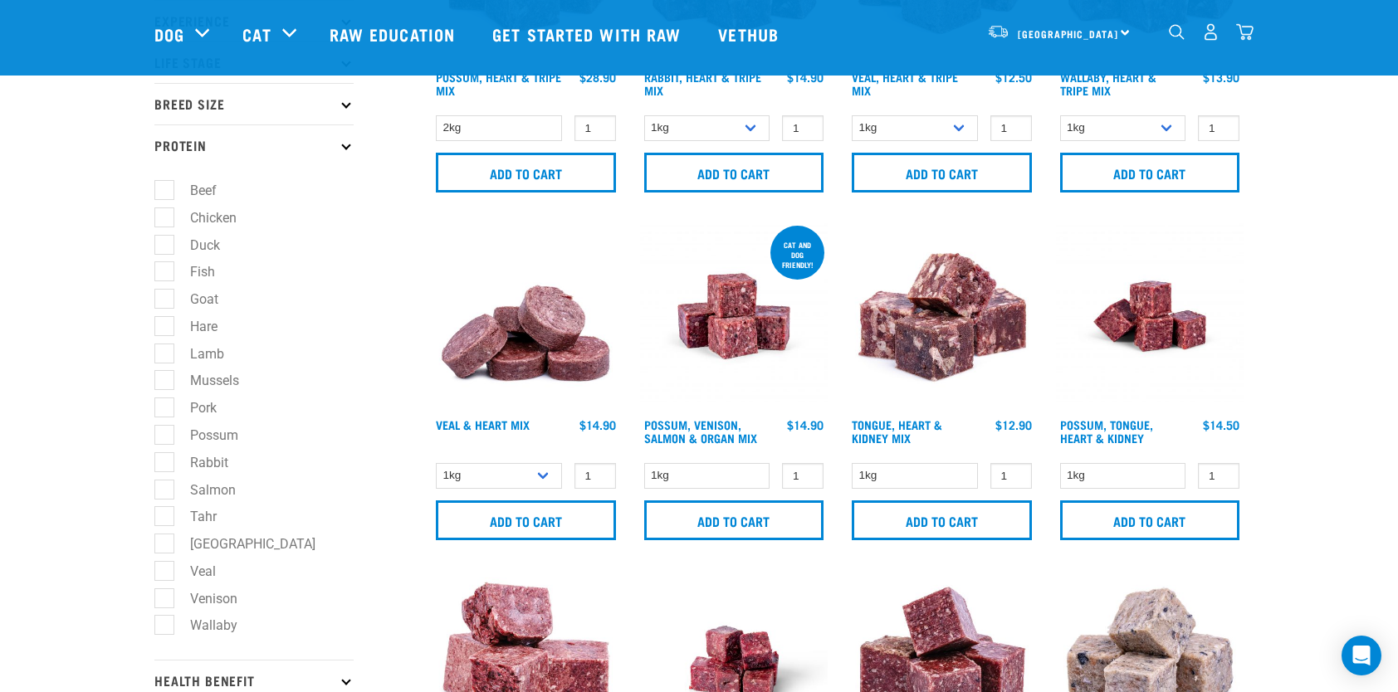
scroll to position [332, 0]
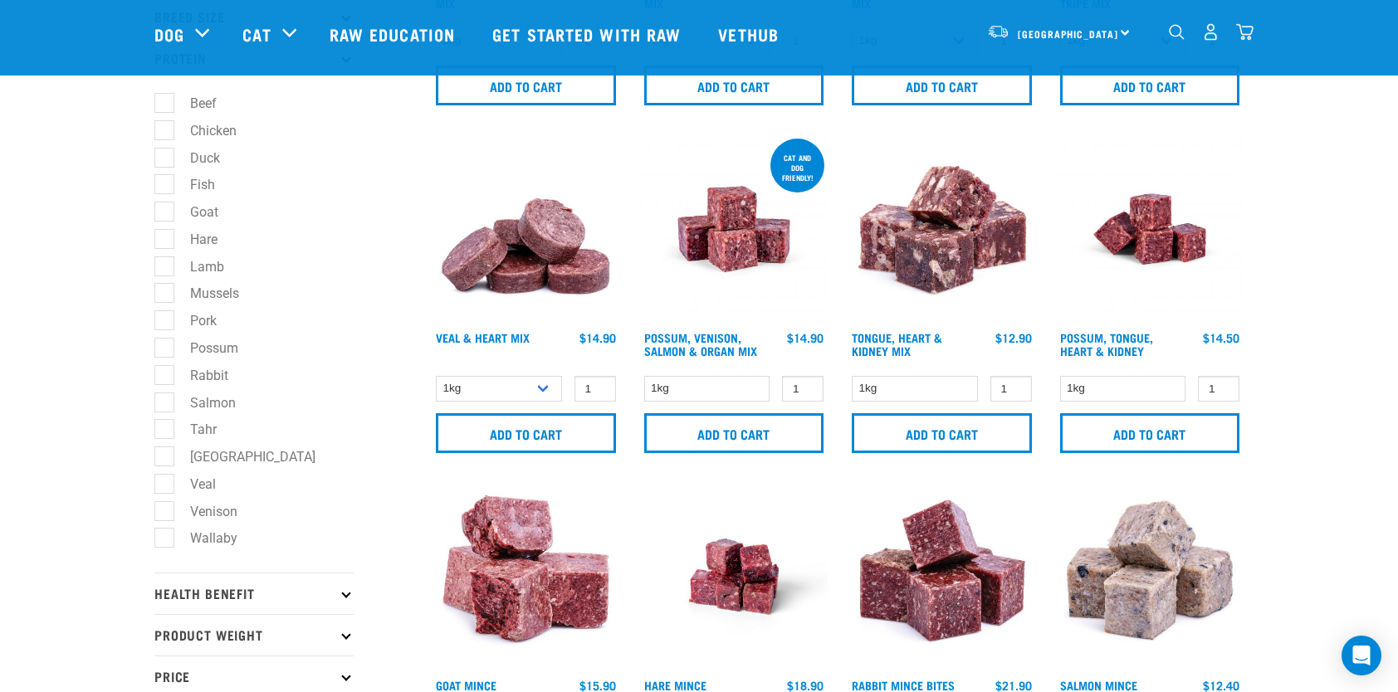
click at [163, 515] on label "Venison" at bounding box center [203, 511] width 81 height 21
click at [159, 514] on input "Venison" at bounding box center [159, 508] width 11 height 11
checkbox input "true"
